Goal: Entertainment & Leisure: Consume media (video, audio)

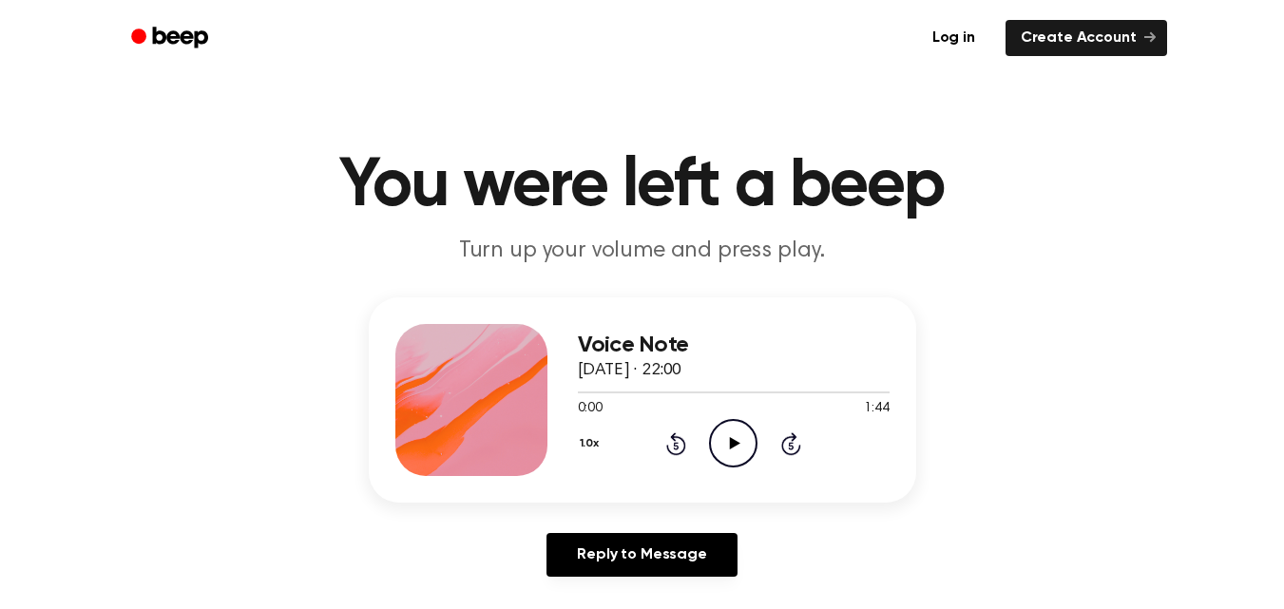
click at [735, 447] on icon "Play Audio" at bounding box center [733, 443] width 48 height 48
click at [781, 447] on icon at bounding box center [791, 443] width 20 height 23
click at [799, 444] on icon "Skip 5 seconds" at bounding box center [790, 443] width 21 height 25
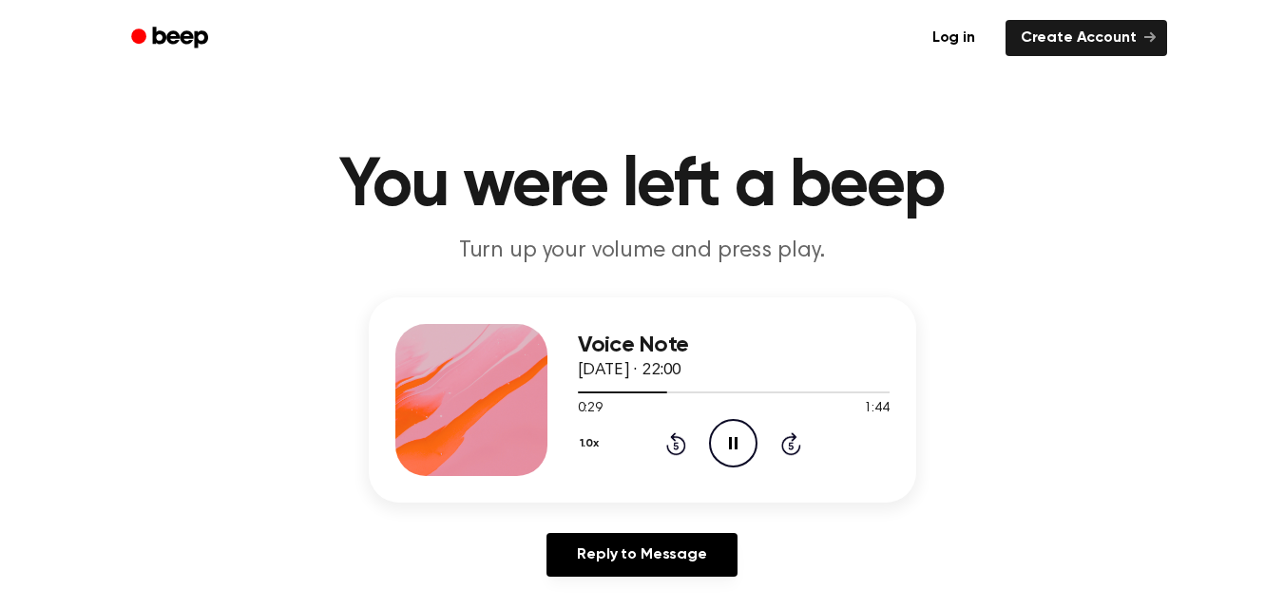
click at [740, 441] on icon "Pause Audio" at bounding box center [733, 443] width 48 height 48
click at [825, 391] on div at bounding box center [734, 391] width 312 height 15
click at [741, 447] on icon "Play Audio" at bounding box center [733, 443] width 48 height 48
